Goal: Go to known website: Access a specific website the user already knows

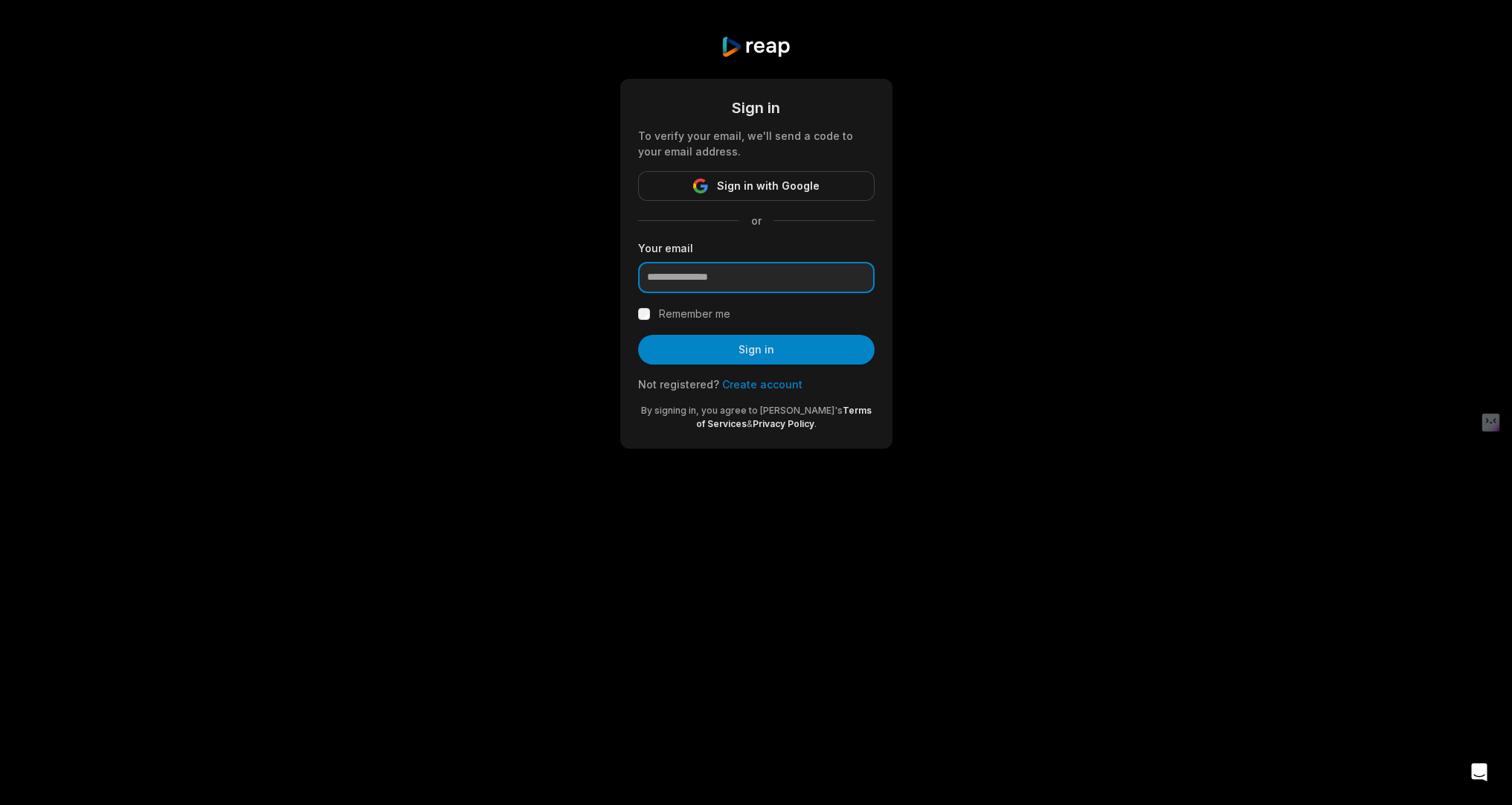
click at [731, 277] on input "email" at bounding box center [756, 278] width 236 height 31
click at [781, 282] on input "email" at bounding box center [756, 278] width 236 height 31
click at [788, 181] on span "Sign in with Google" at bounding box center [768, 185] width 102 height 18
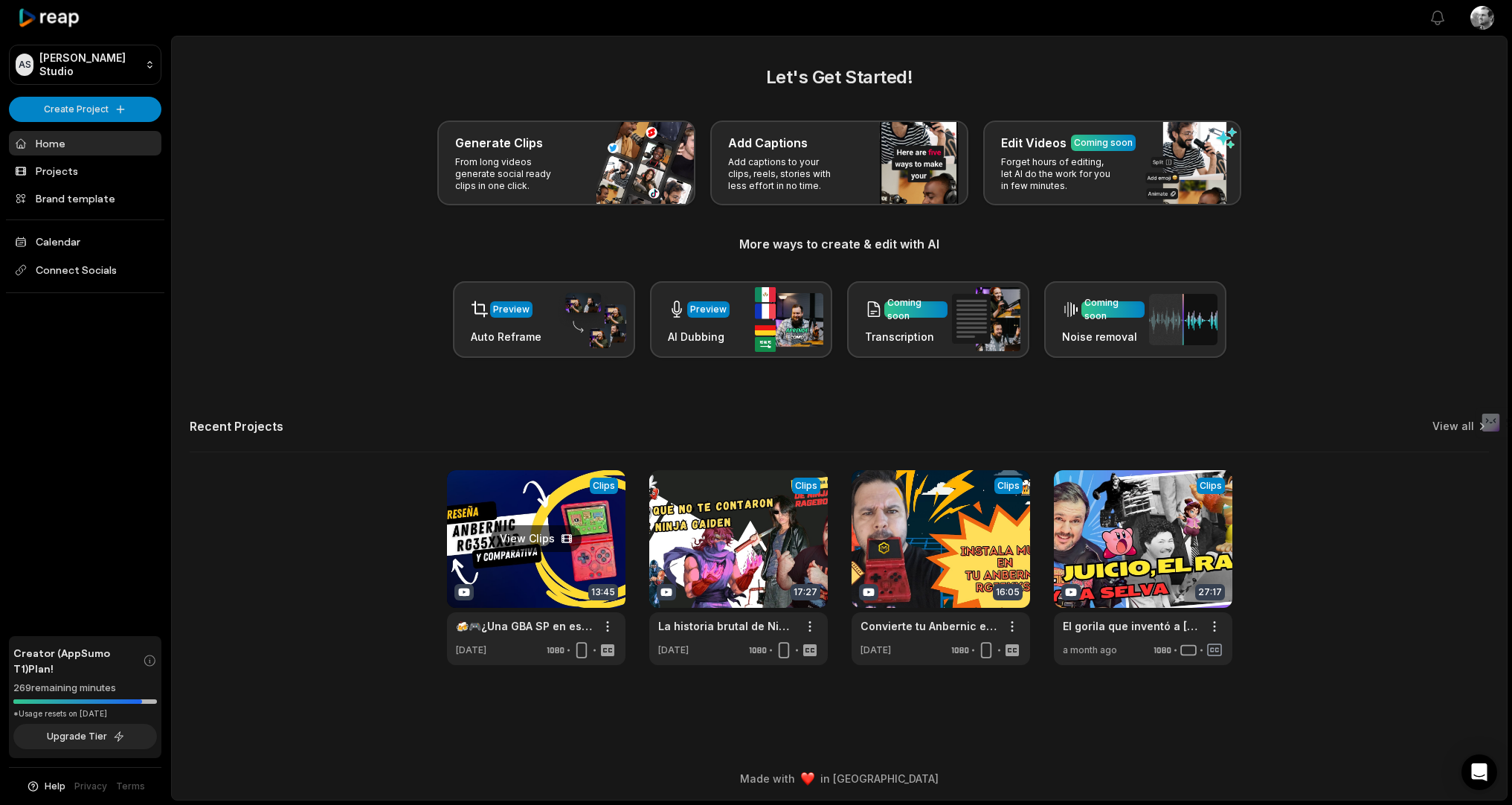
click at [508, 566] on link at bounding box center [536, 567] width 178 height 195
